Goal: Transaction & Acquisition: Register for event/course

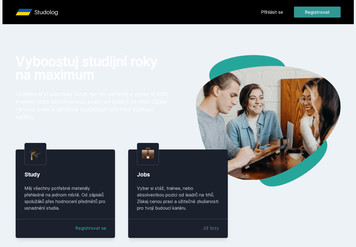
click at [312, 13] on button "Registrovat" at bounding box center [317, 12] width 47 height 11
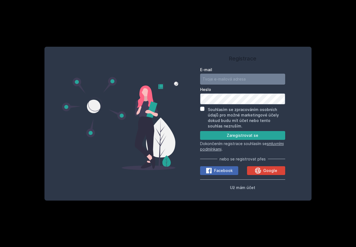
click at [238, 81] on input "E-mail" at bounding box center [242, 79] width 85 height 11
click at [260, 175] on button "Google" at bounding box center [266, 170] width 38 height 9
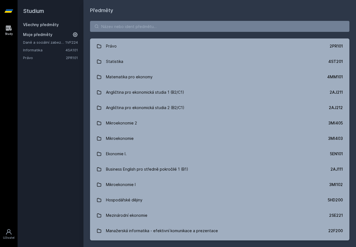
click at [60, 37] on div "Moje předměty Daně a sociální zabezpečení 1VF224 Informatika 4SA101 Právo 2PR101" at bounding box center [50, 46] width 55 height 29
click at [43, 42] on link "Daně a sociální zabezpečení" at bounding box center [44, 42] width 42 height 5
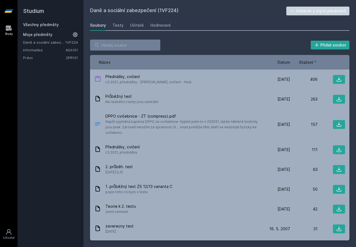
click at [307, 61] on span "Stažení" at bounding box center [306, 62] width 14 height 6
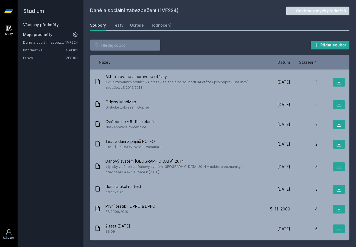
click at [307, 61] on span "Stažení" at bounding box center [306, 62] width 14 height 6
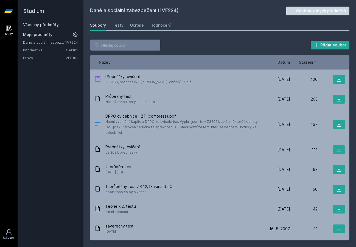
click at [290, 61] on span "Datum" at bounding box center [284, 62] width 13 height 6
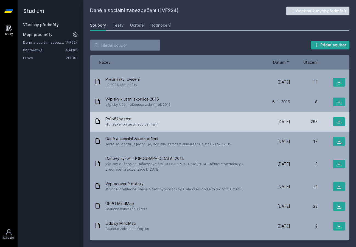
scroll to position [48, 0]
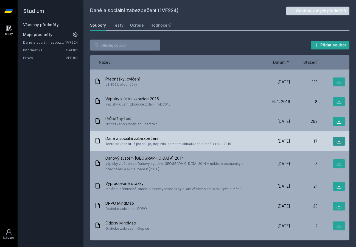
click at [338, 138] on icon at bounding box center [338, 140] width 5 height 5
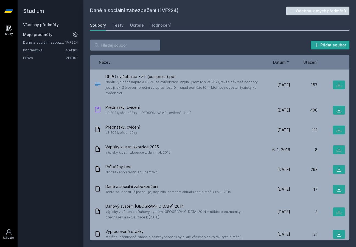
scroll to position [0, 0]
